Goal: Task Accomplishment & Management: Manage account settings

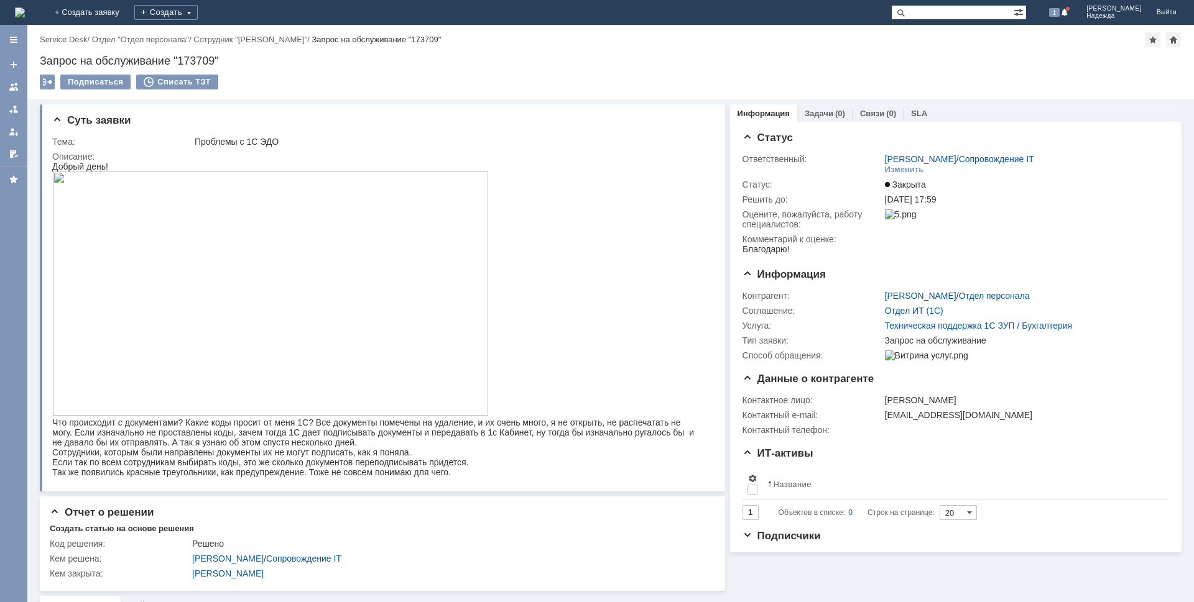
click at [14, 113] on div at bounding box center [14, 109] width 10 height 10
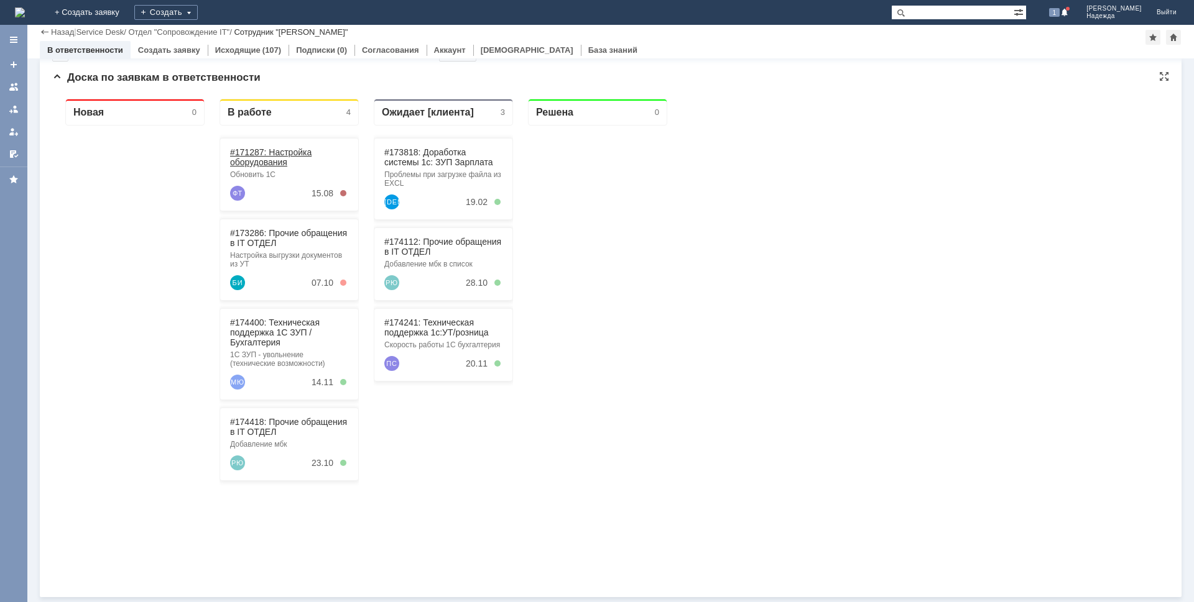
click at [293, 156] on link "#171287: Настройка оборудования" at bounding box center [270, 157] width 81 height 20
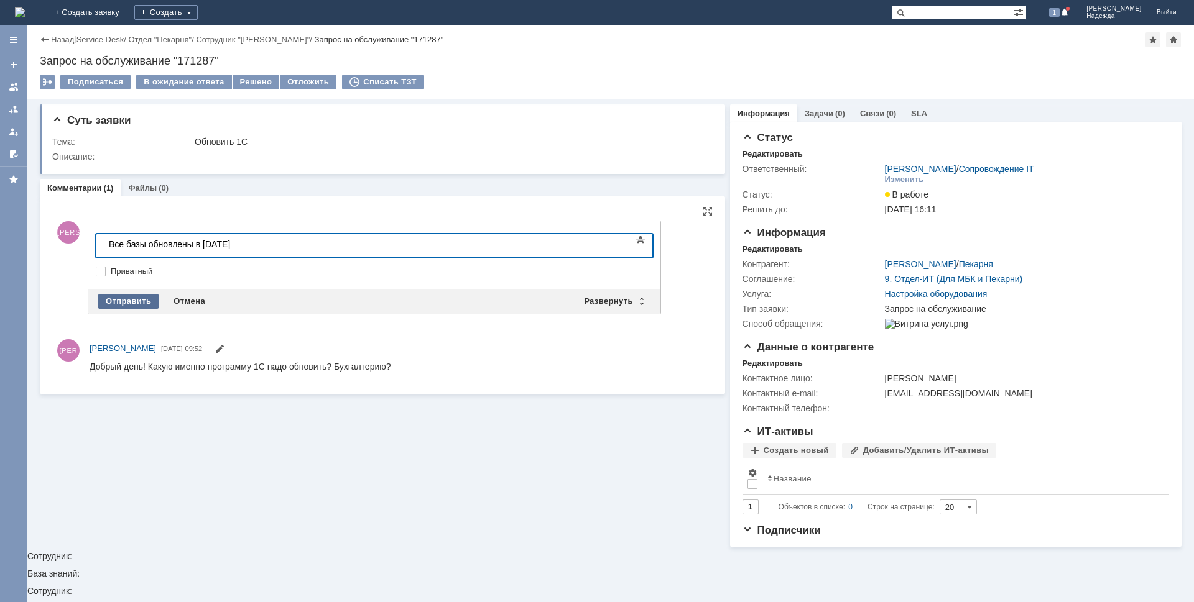
click at [139, 294] on div "Отправить" at bounding box center [128, 301] width 60 height 15
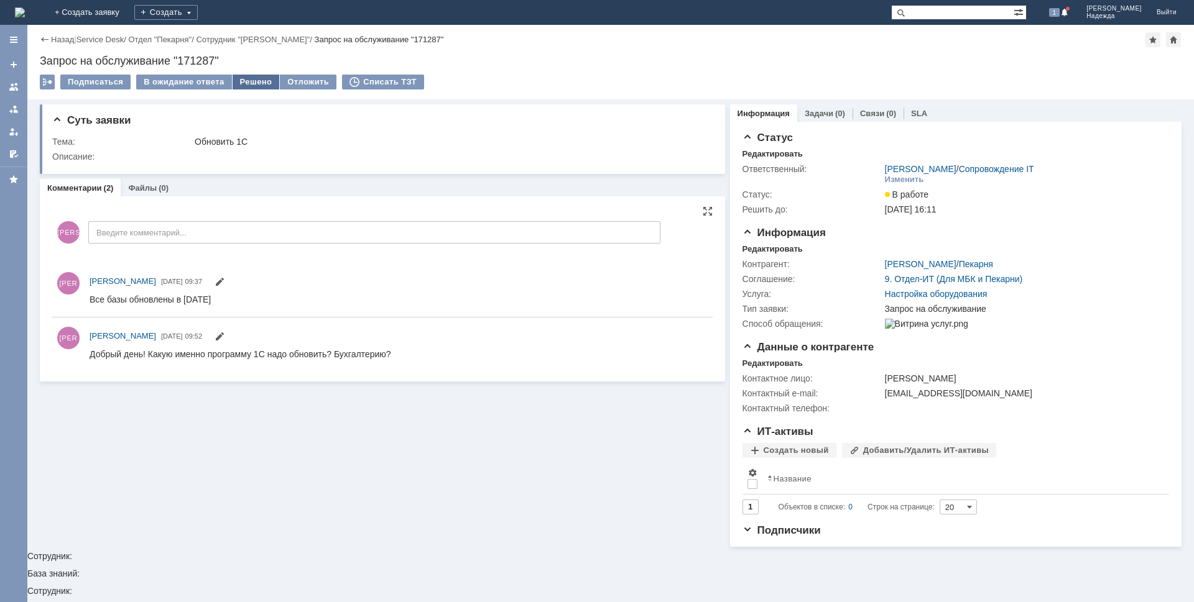
click at [240, 78] on div "Решено" at bounding box center [256, 82] width 47 height 15
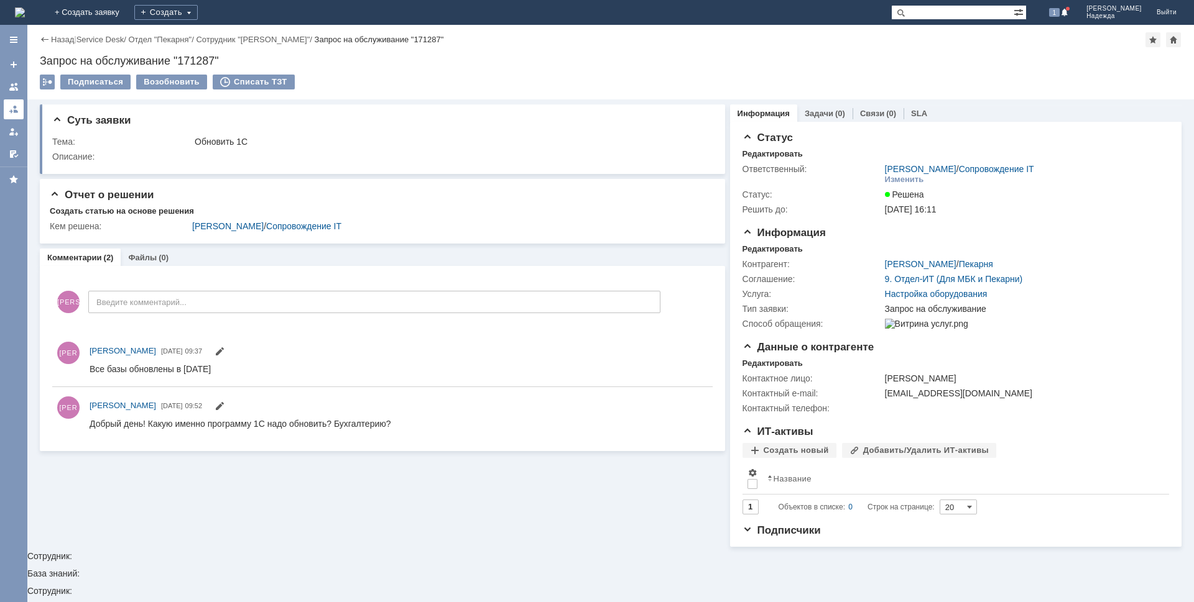
click at [17, 105] on div at bounding box center [14, 109] width 10 height 10
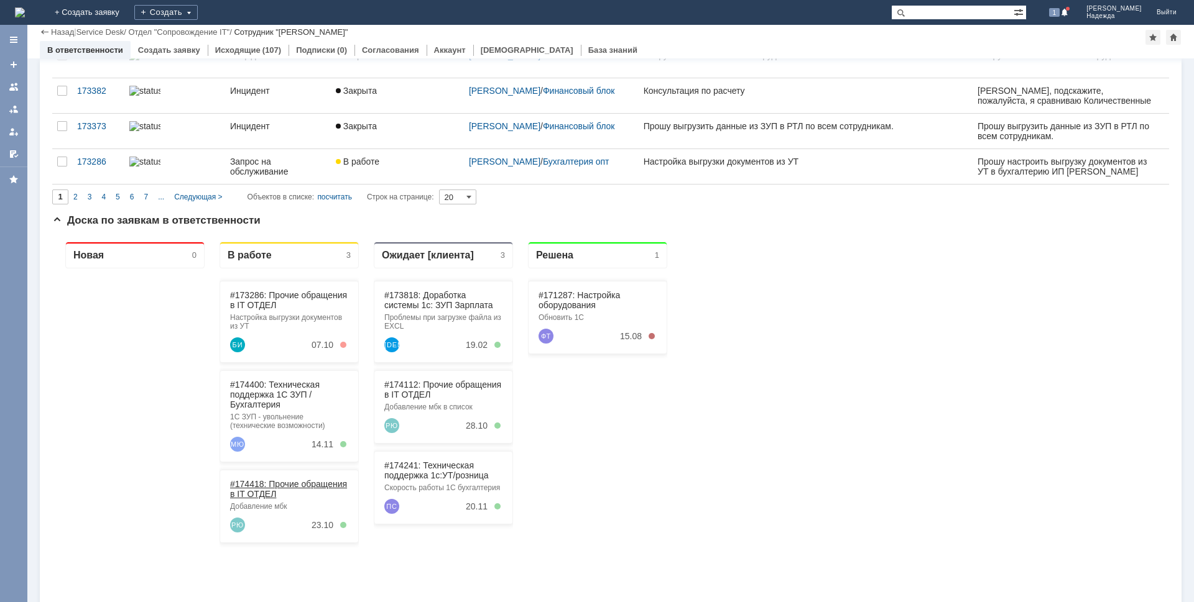
click at [269, 487] on link "#174418: Прочие обращения в IT ОТДЕЛ" at bounding box center [288, 489] width 117 height 20
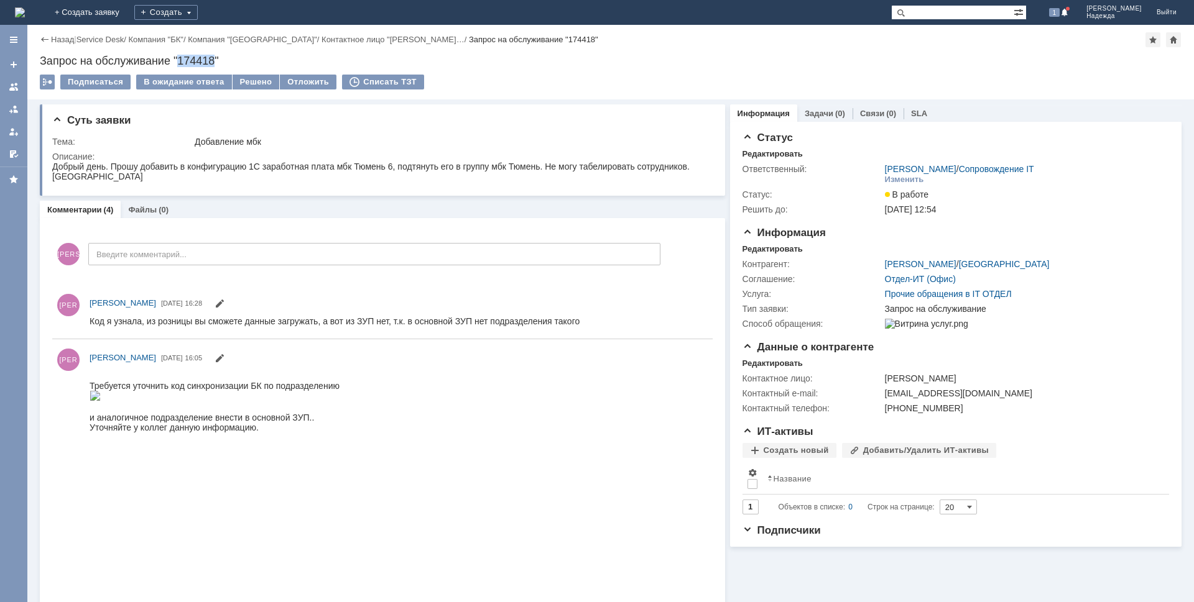
drag, startPoint x: 218, startPoint y: 58, endPoint x: 178, endPoint y: 58, distance: 39.2
click at [178, 58] on div "Запрос на обслуживание "174418"" at bounding box center [610, 61] width 1141 height 12
copy div "174418"
click at [253, 83] on div "Решено" at bounding box center [256, 82] width 47 height 15
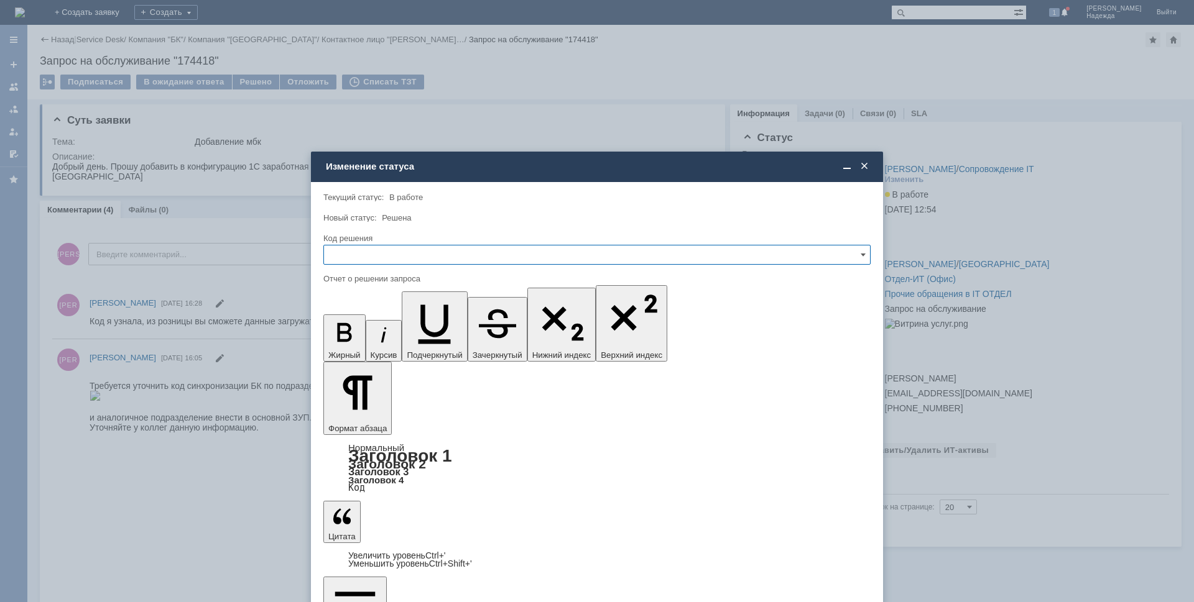
click at [366, 260] on input "text" at bounding box center [596, 255] width 547 height 20
drag, startPoint x: 374, startPoint y: 334, endPoint x: 48, endPoint y: 34, distance: 443.0
click at [374, 334] on span "Решено" at bounding box center [596, 339] width 531 height 10
type input "Решено"
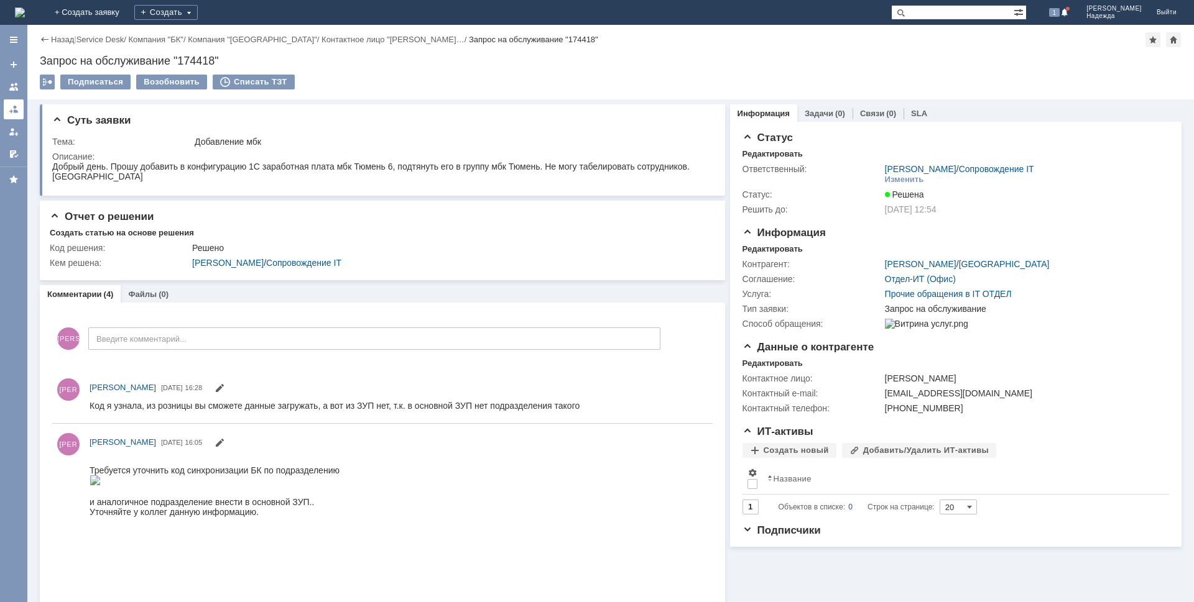
click at [11, 111] on div at bounding box center [14, 109] width 10 height 10
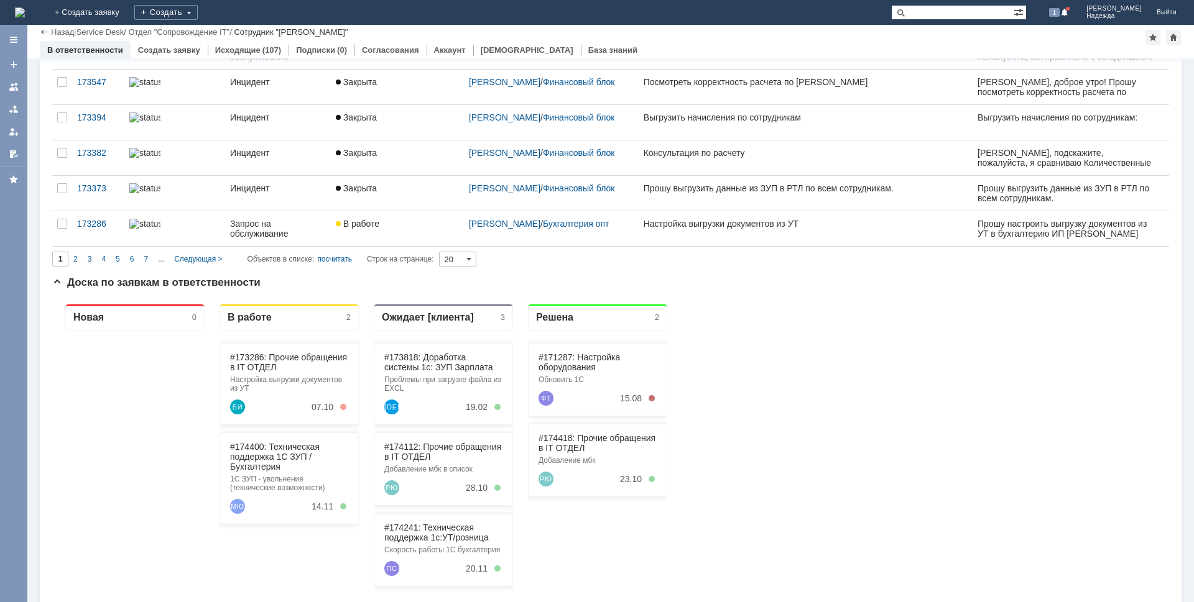
click at [270, 431] on div "#173286: Прочие обращения в IT ОТДЕЛ Настройка выгрузки документов из УТ БИ 07.…" at bounding box center [288, 556] width 139 height 451
click at [275, 459] on link "#174400: Техническая поддержка 1С ЗУП / Бухгалтерия" at bounding box center [275, 457] width 90 height 30
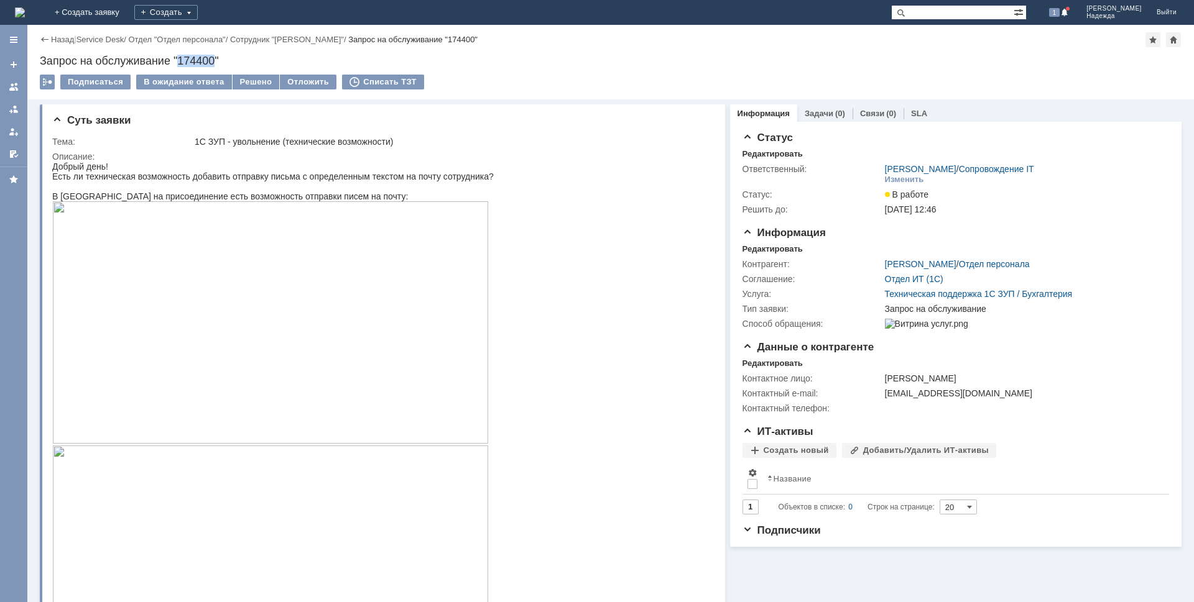
drag, startPoint x: 215, startPoint y: 60, endPoint x: 179, endPoint y: 61, distance: 36.1
click at [179, 61] on div "Запрос на обслуживание "174400"" at bounding box center [610, 61] width 1141 height 12
copy div "174400"
click at [14, 106] on div at bounding box center [14, 109] width 10 height 10
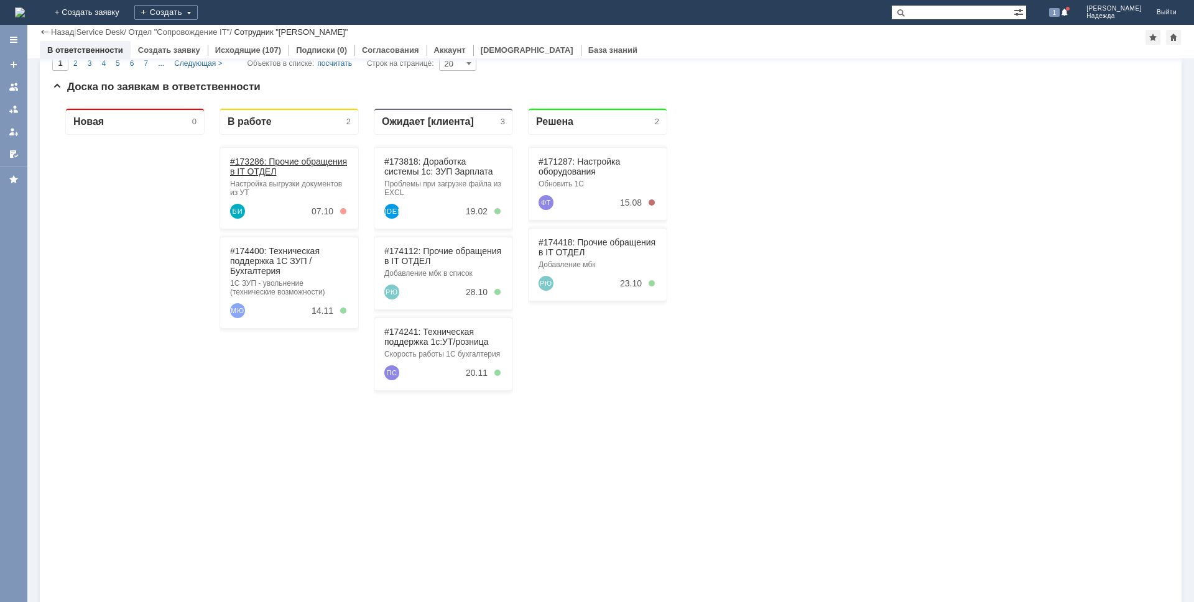
click at [303, 164] on link "#173286: Прочие обращения в IT ОТДЕЛ" at bounding box center [288, 167] width 117 height 20
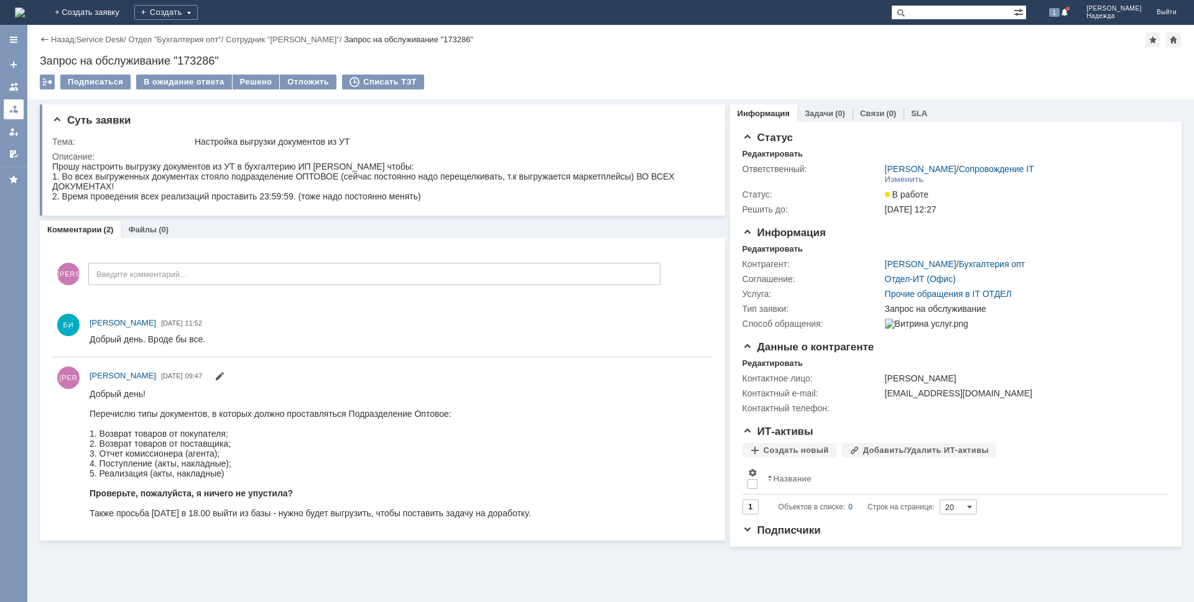
drag, startPoint x: 15, startPoint y: 111, endPoint x: 22, endPoint y: 111, distance: 6.8
click at [15, 111] on div at bounding box center [14, 109] width 10 height 10
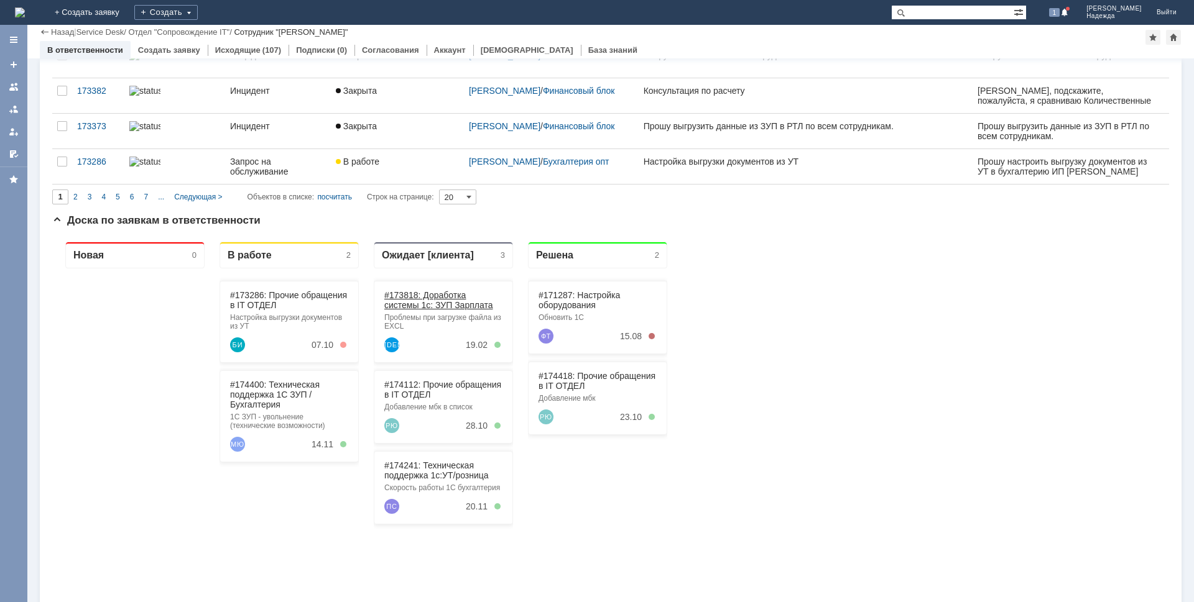
click at [454, 301] on link "#173818: Доработка системы 1с: ЗУП Зарплата" at bounding box center [438, 300] width 108 height 20
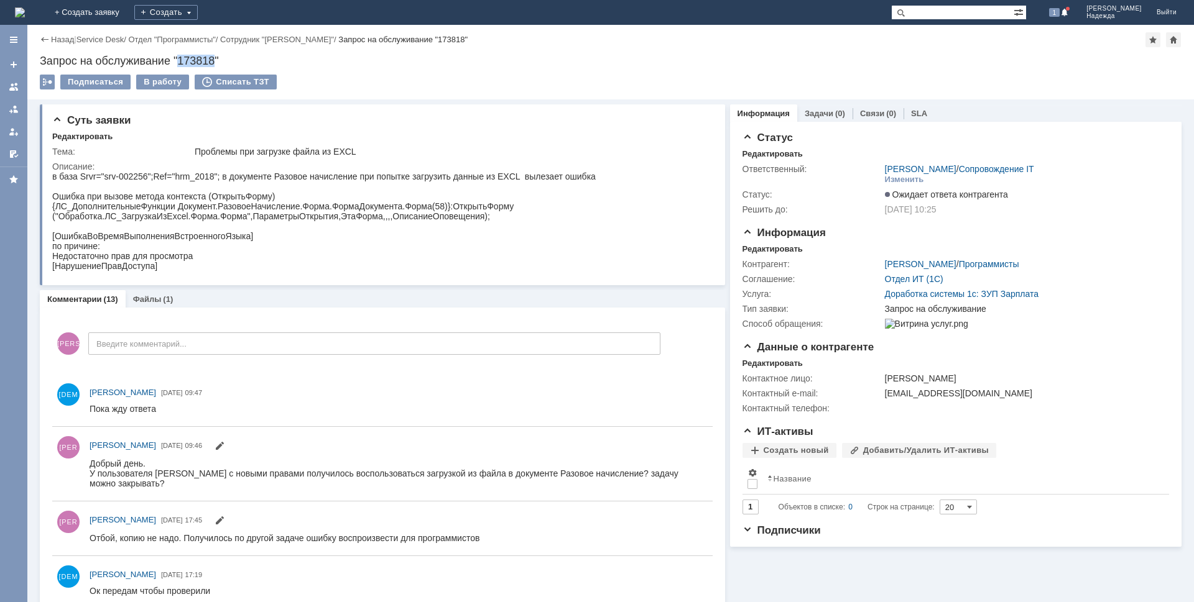
drag, startPoint x: 215, startPoint y: 62, endPoint x: 181, endPoint y: 61, distance: 34.2
click at [181, 61] on div "Запрос на обслуживание "173818"" at bounding box center [610, 61] width 1141 height 12
copy div "173818"
click at [16, 111] on div at bounding box center [14, 109] width 10 height 10
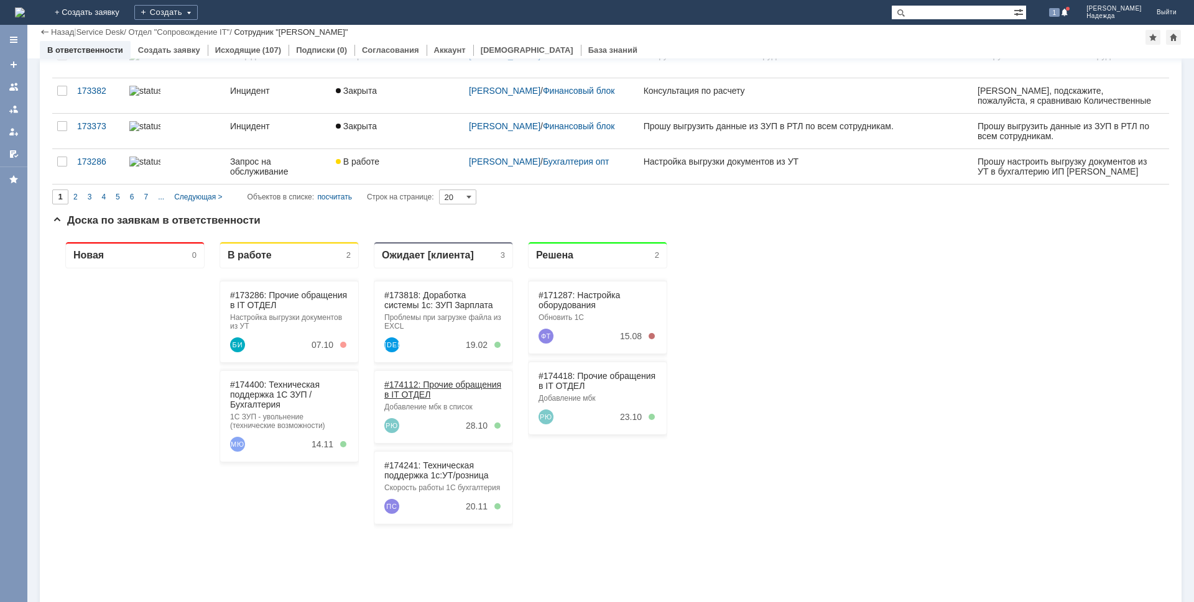
click at [465, 384] on link "#174112: Прочие обращения в IT ОТДЕЛ" at bounding box center [442, 390] width 117 height 20
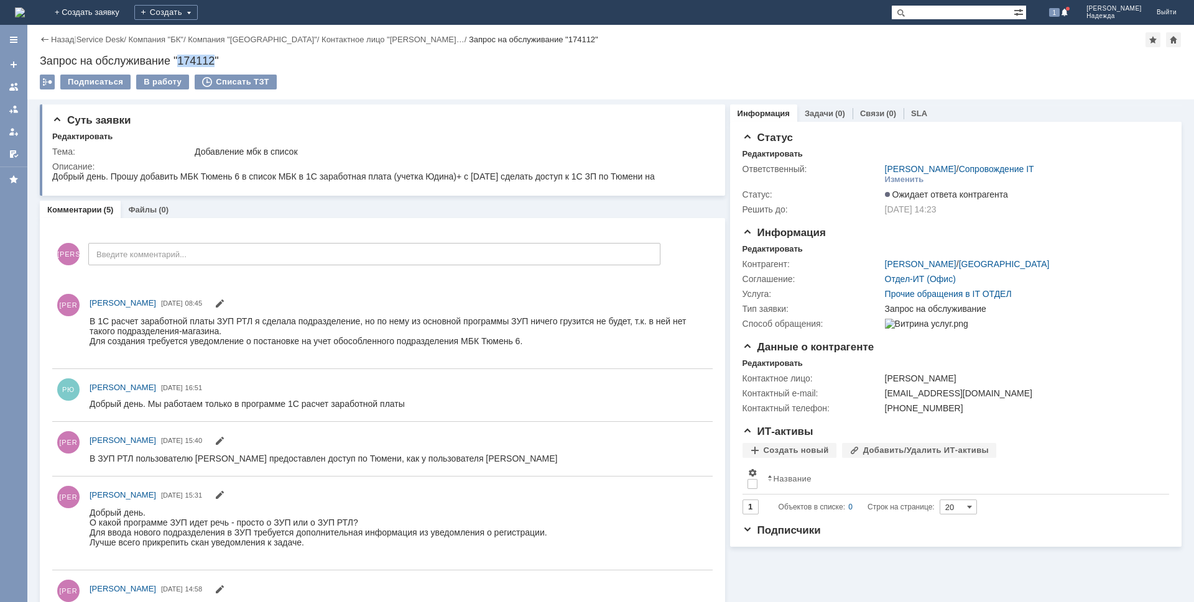
drag, startPoint x: 215, startPoint y: 56, endPoint x: 180, endPoint y: 60, distance: 35.0
click at [180, 60] on div "Запрос на обслуживание "174112"" at bounding box center [610, 61] width 1141 height 12
copy div "174112"
click at [13, 108] on div at bounding box center [14, 109] width 10 height 10
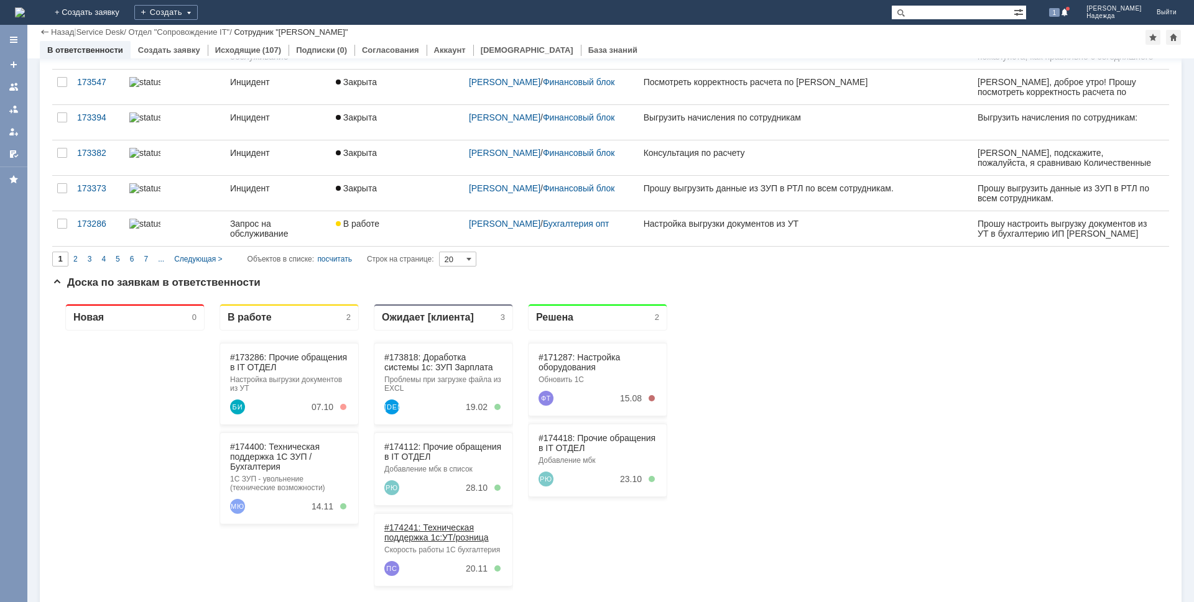
click at [460, 517] on div "#174241: Техническая поддержка 1с:УТ/розница Скорость работы 1С бухгалтерия ПС …" at bounding box center [443, 550] width 139 height 73
click at [441, 533] on link "#174241: Техническая поддержка 1с:УТ/розница" at bounding box center [436, 533] width 104 height 20
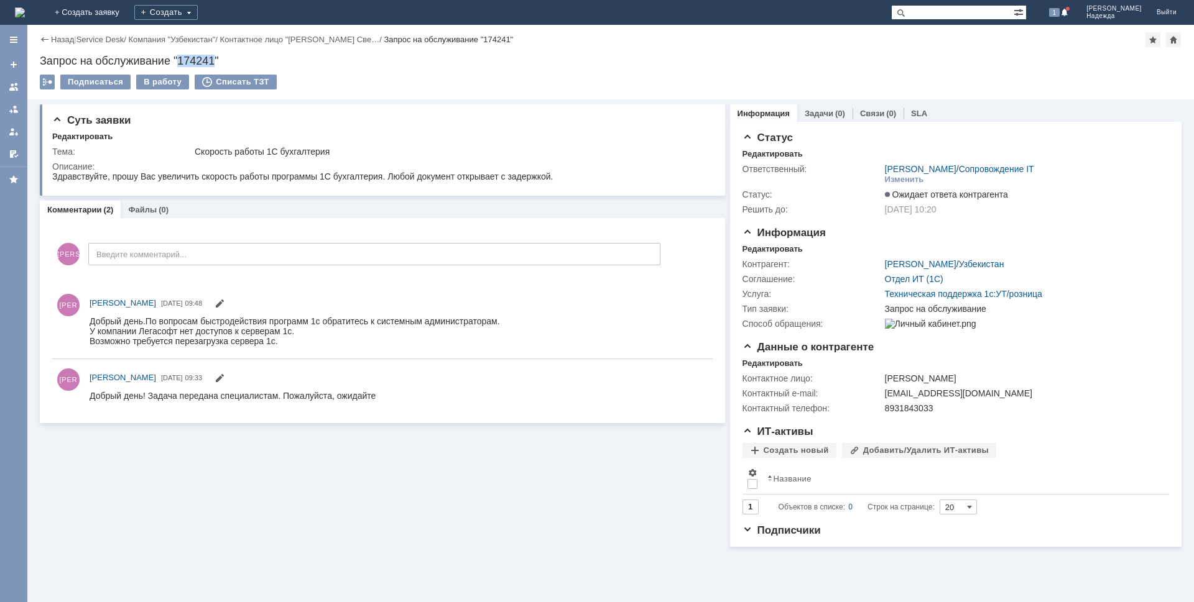
drag, startPoint x: 216, startPoint y: 58, endPoint x: 179, endPoint y: 59, distance: 37.3
click at [179, 59] on div "Запрос на обслуживание "174241"" at bounding box center [610, 61] width 1141 height 12
copy div "174241"
